Goal: Check status: Check status

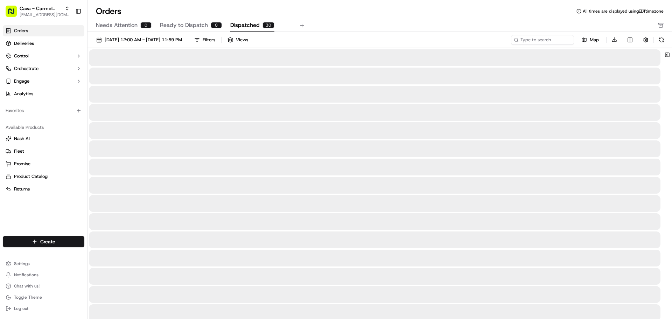
click at [254, 28] on span "Dispatched" at bounding box center [244, 25] width 29 height 8
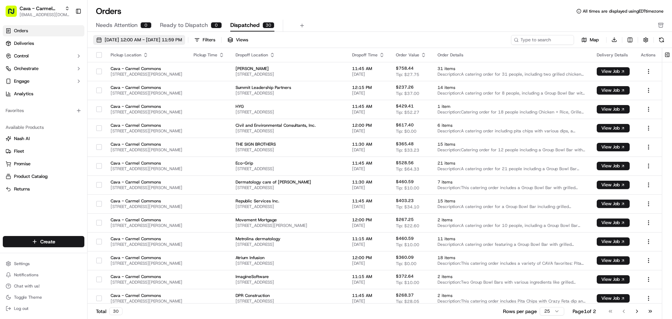
click at [151, 39] on span "[DATE] 12:00 AM - [DATE] 11:59 PM" at bounding box center [143, 40] width 77 height 6
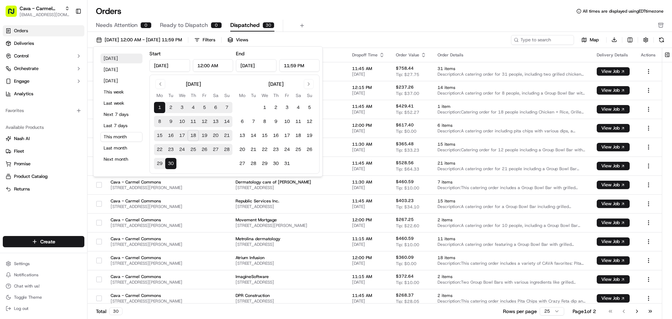
click at [121, 59] on button "[DATE]" at bounding box center [121, 59] width 42 height 10
type input "[DATE]"
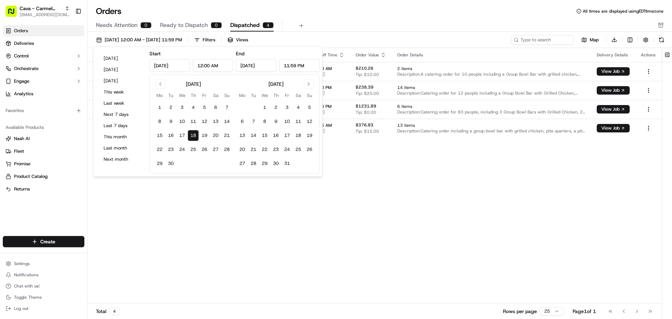
click at [403, 165] on div "Pickup Location Pickup Time Dropoff Location Dropoff Time Order Value Order Det…" at bounding box center [374, 176] width 574 height 256
